Goal: Find specific page/section: Find specific page/section

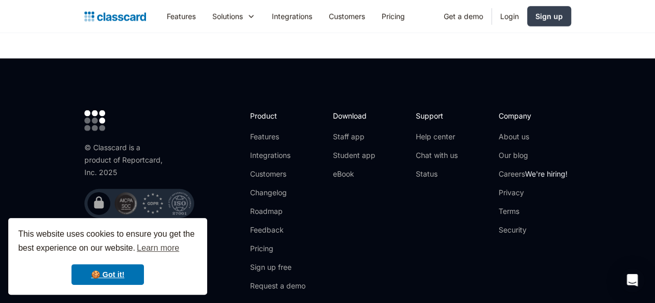
scroll to position [3417, 0]
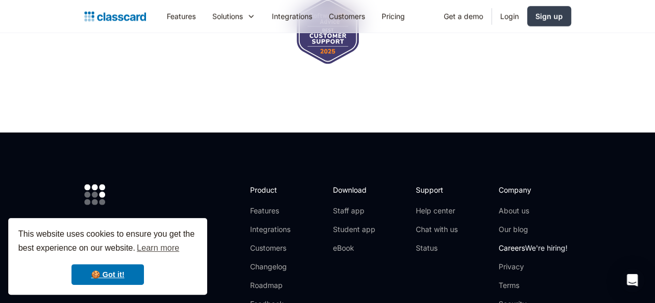
click at [559, 243] on link "Careers We're hiring!" at bounding box center [533, 248] width 69 height 10
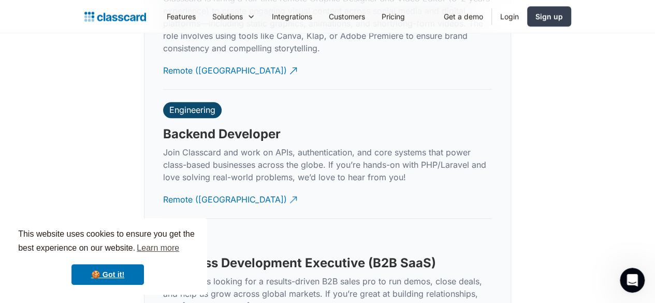
scroll to position [2545, 0]
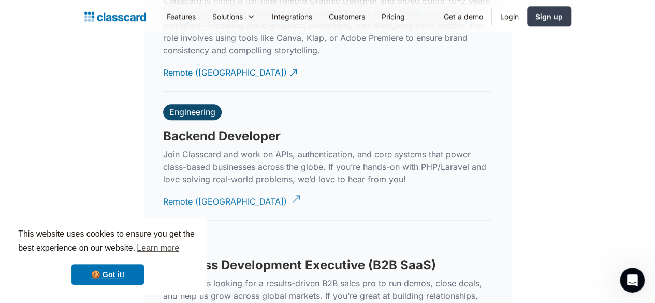
click at [202, 187] on div "Remote ([GEOGRAPHIC_DATA])" at bounding box center [225, 197] width 124 height 20
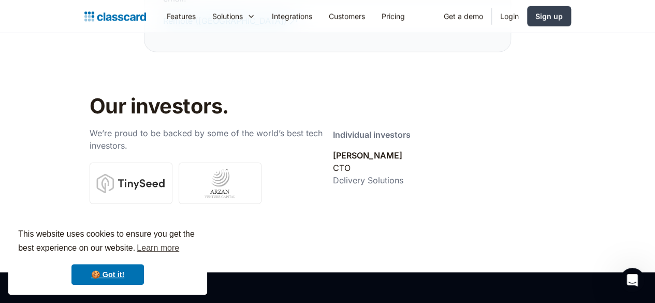
scroll to position [3322, 0]
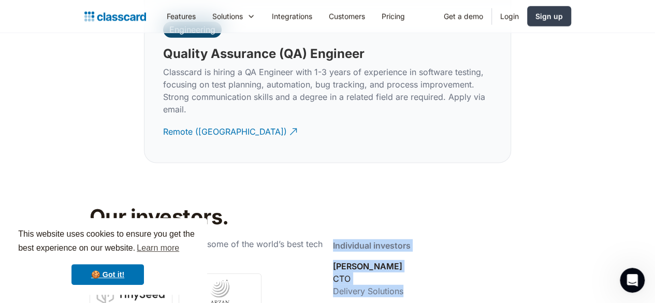
drag, startPoint x: 414, startPoint y: 160, endPoint x: 322, endPoint y: 158, distance: 92.2
click at [322, 205] on div "Our investors. We’re proud to be backed by some of the world’s best tech invest…" at bounding box center [327, 268] width 487 height 127
click at [370, 285] on div "Delivery Solutions" at bounding box center [368, 291] width 70 height 12
